Goal: Task Accomplishment & Management: Manage account settings

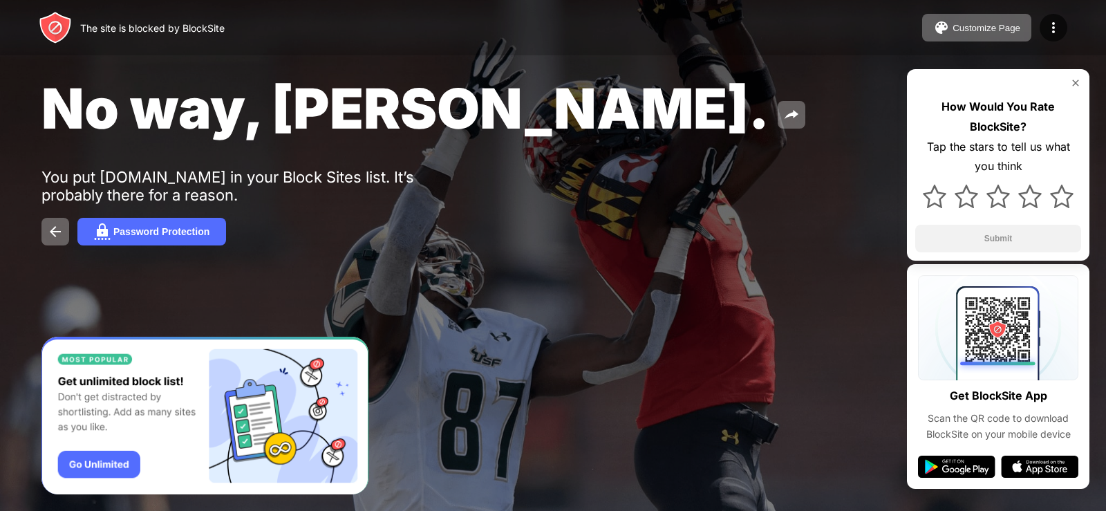
click at [1073, 82] on img at bounding box center [1075, 82] width 11 height 11
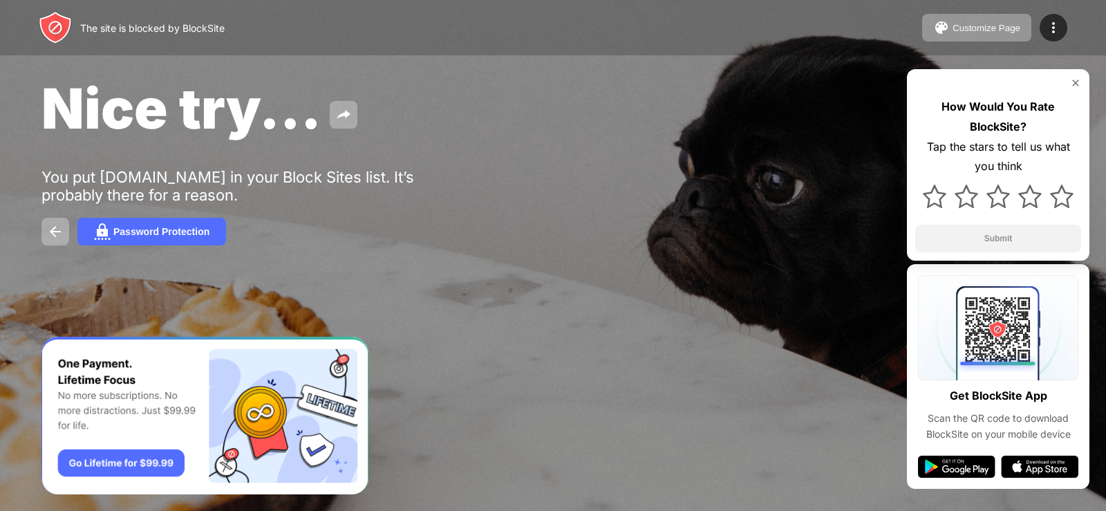
click at [1074, 77] on img at bounding box center [1075, 82] width 11 height 11
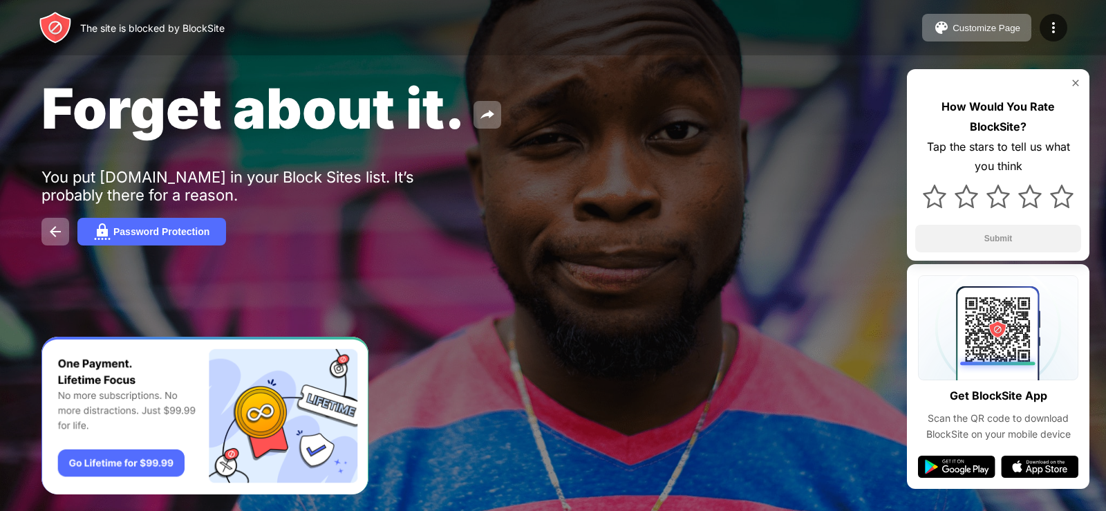
click at [1079, 83] on img at bounding box center [1075, 82] width 11 height 11
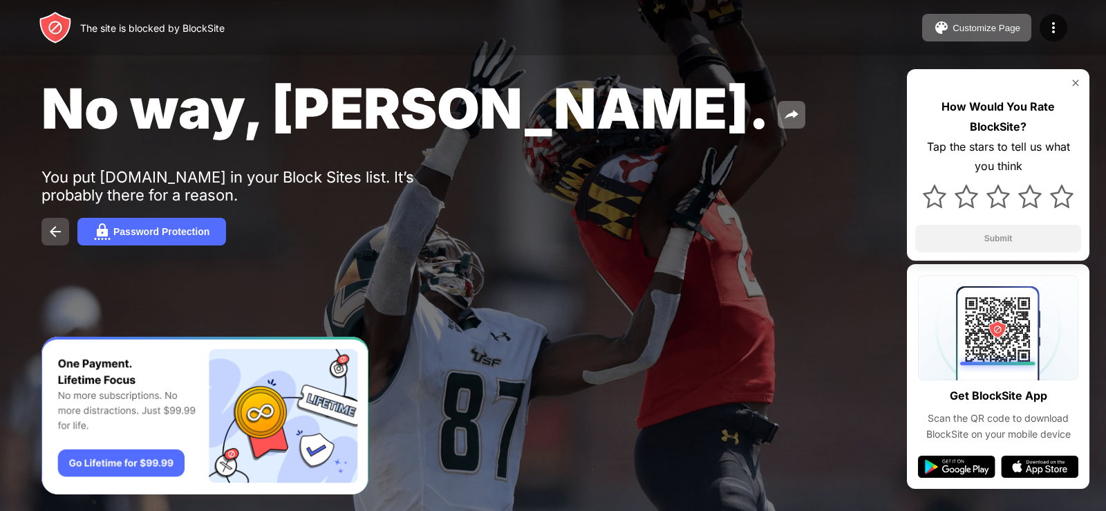
click at [50, 231] on img at bounding box center [55, 231] width 17 height 17
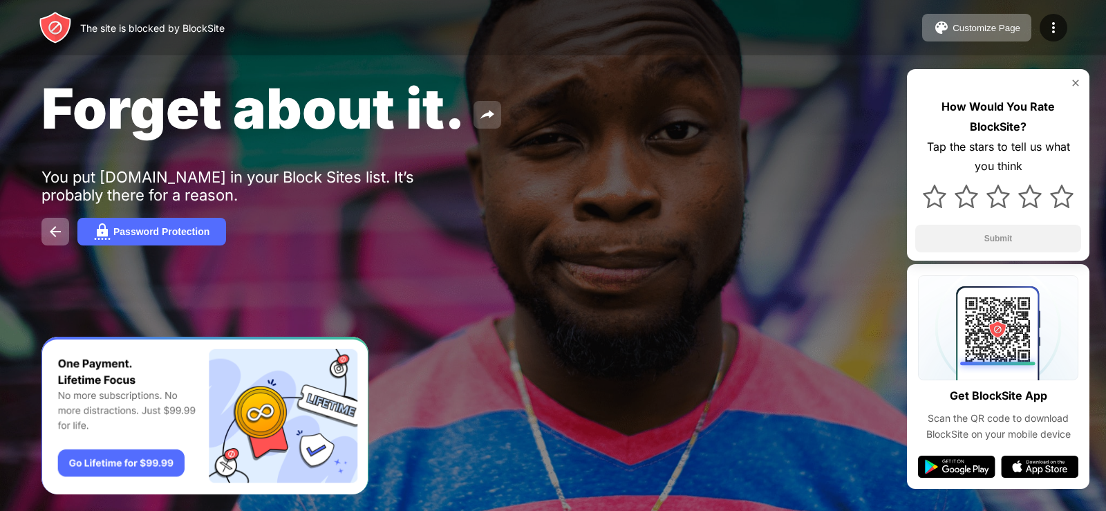
click at [487, 115] on img at bounding box center [487, 114] width 17 height 17
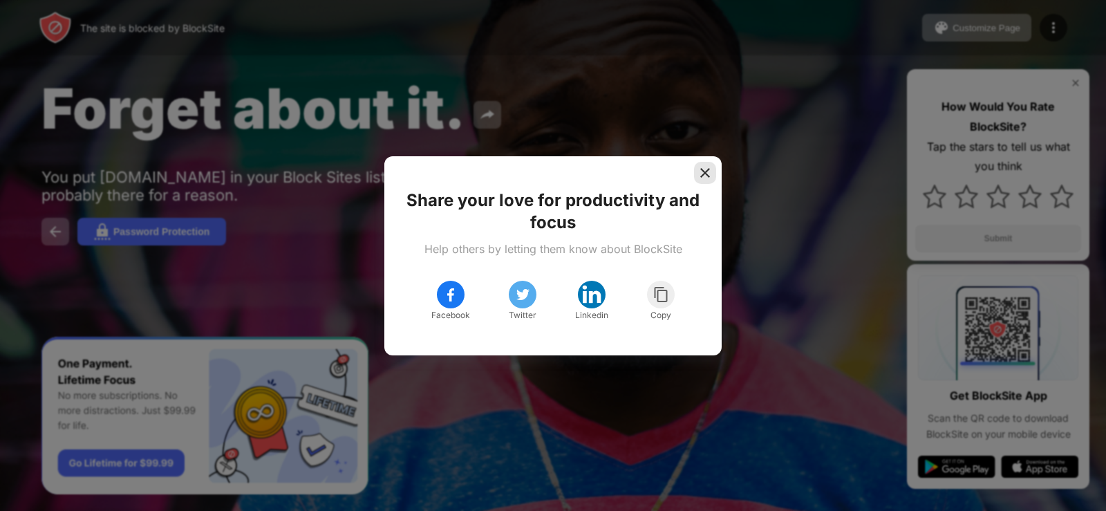
click at [711, 174] on img at bounding box center [705, 173] width 14 height 14
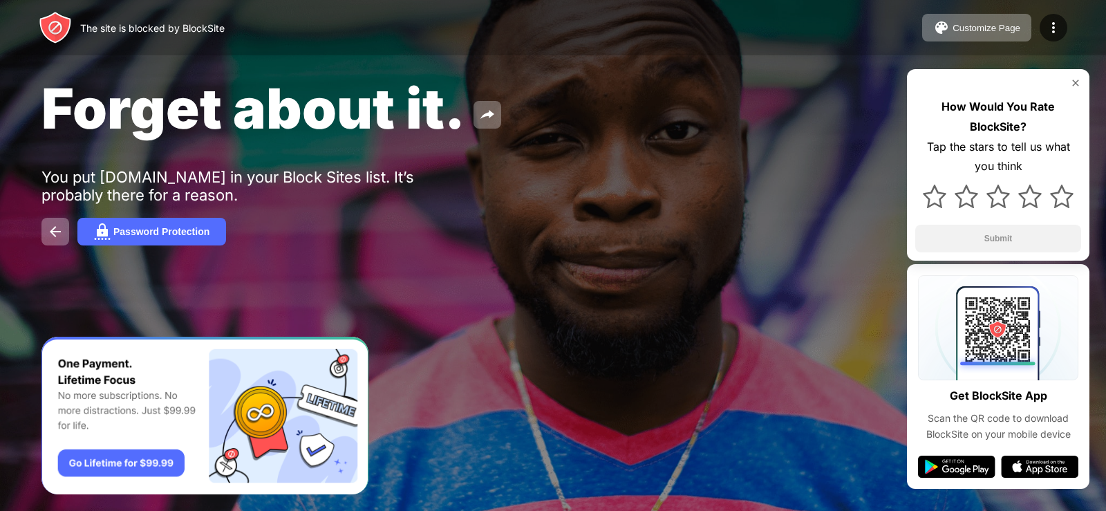
click at [319, 451] on img "Banner Message" at bounding box center [204, 416] width 327 height 158
